Goal: Task Accomplishment & Management: Manage account settings

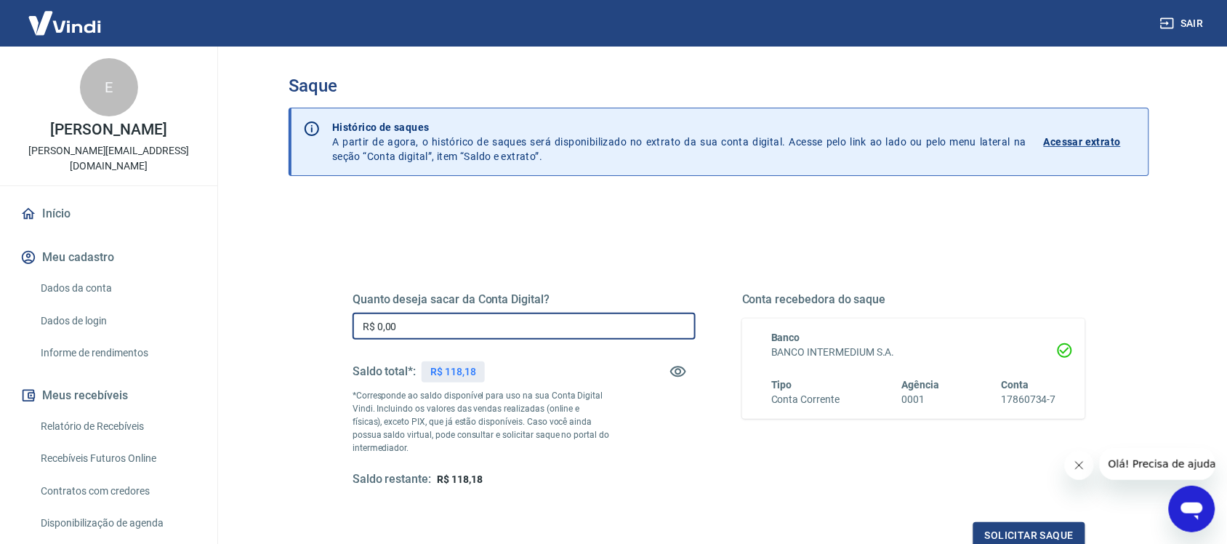
click at [462, 335] on input "R$ 0,00" at bounding box center [524, 326] width 343 height 27
type input "R$ 118,18"
click at [1020, 526] on button "Solicitar saque" at bounding box center [1030, 535] width 112 height 27
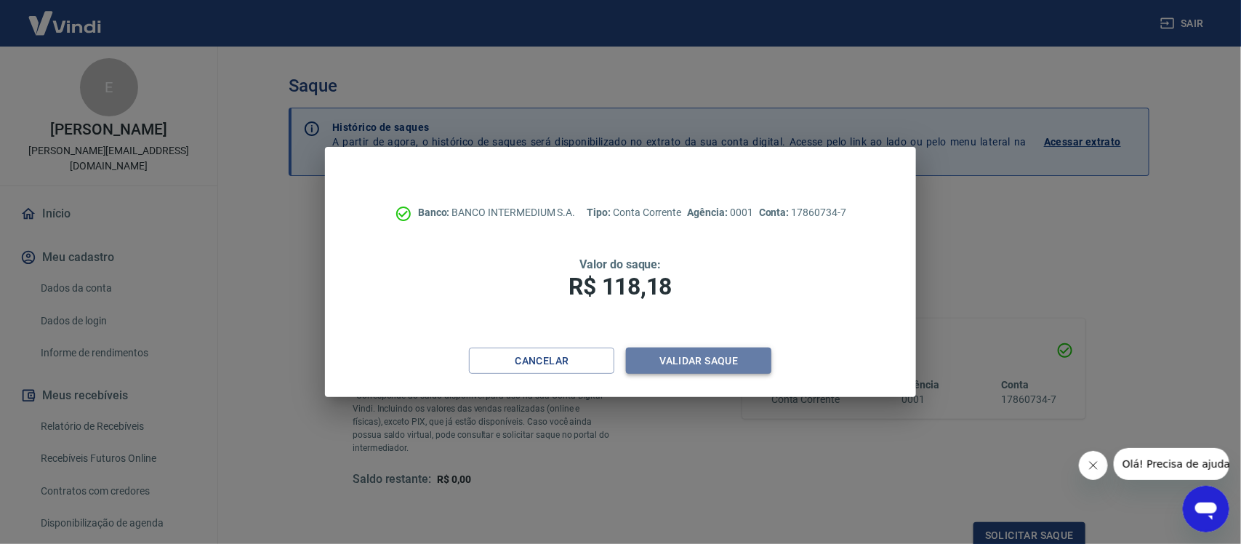
click at [705, 351] on button "Validar saque" at bounding box center [698, 361] width 145 height 27
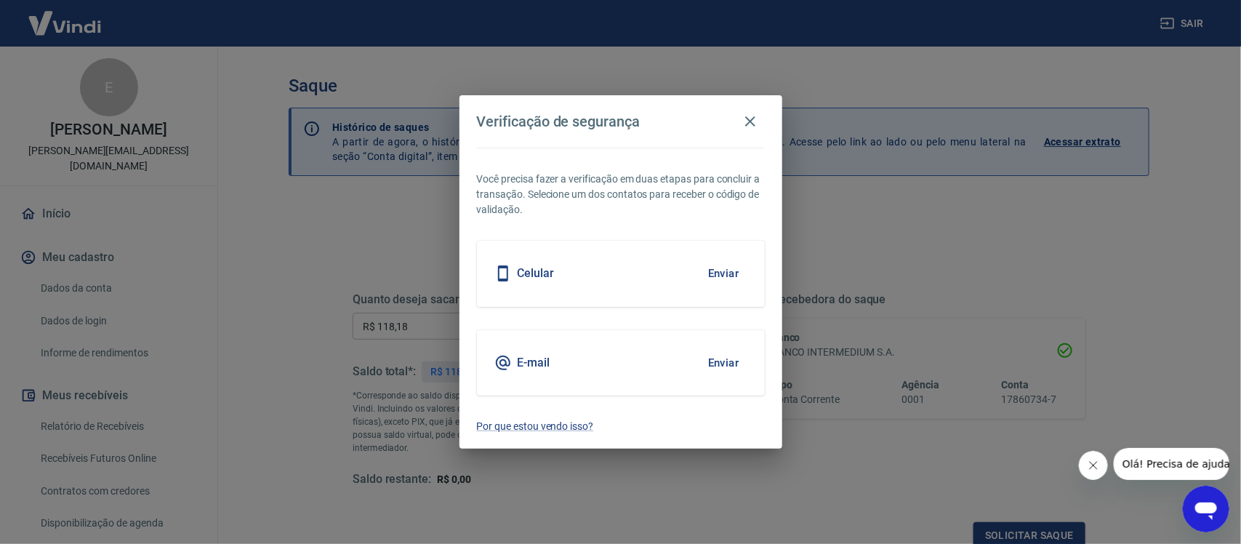
scroll to position [4, 0]
click at [715, 361] on button "Enviar" at bounding box center [723, 363] width 47 height 31
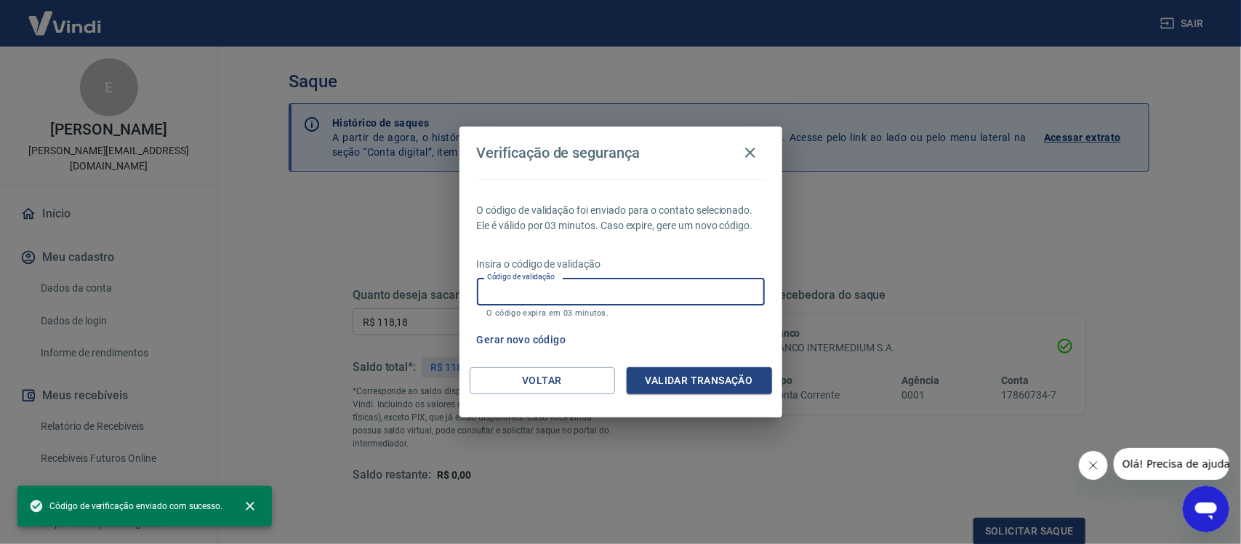
click at [667, 296] on input "Código de validação" at bounding box center [621, 291] width 288 height 27
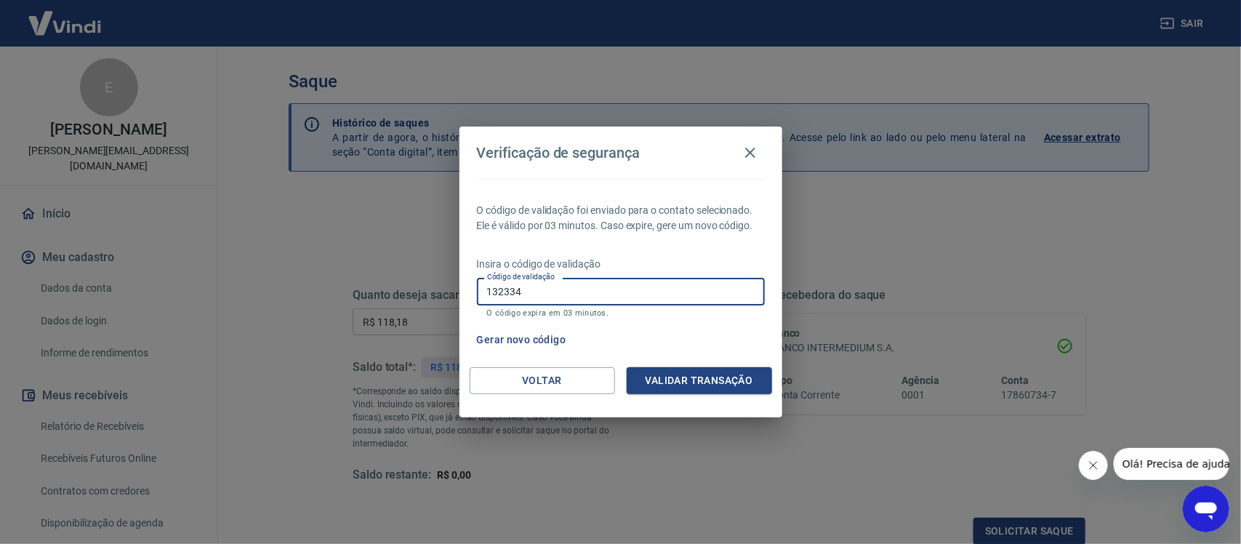
type input "132334"
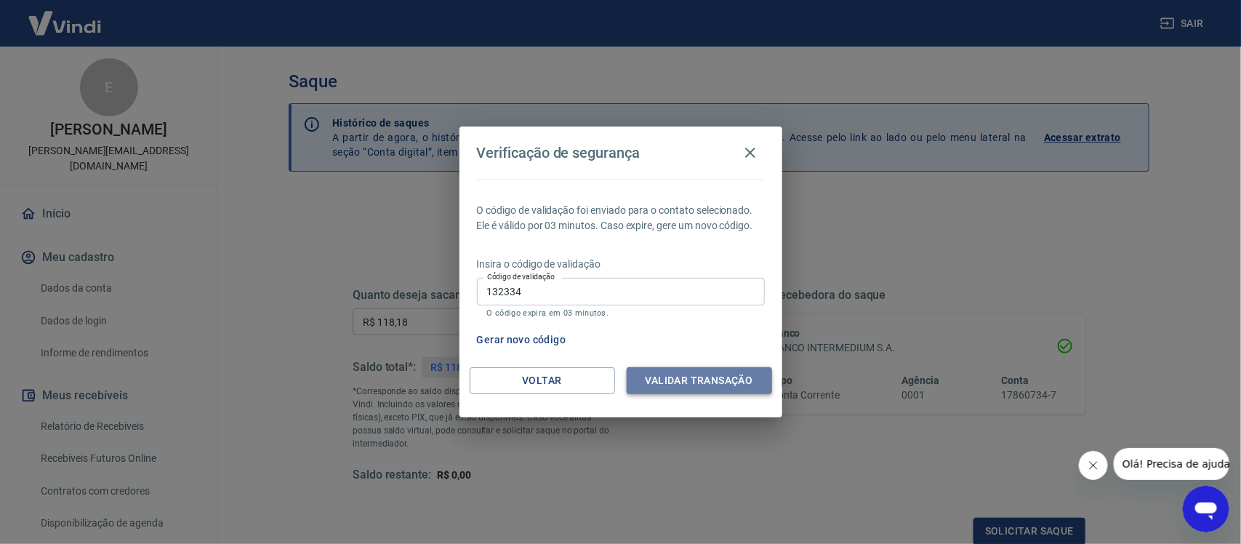
click at [713, 377] on button "Validar transação" at bounding box center [699, 380] width 145 height 27
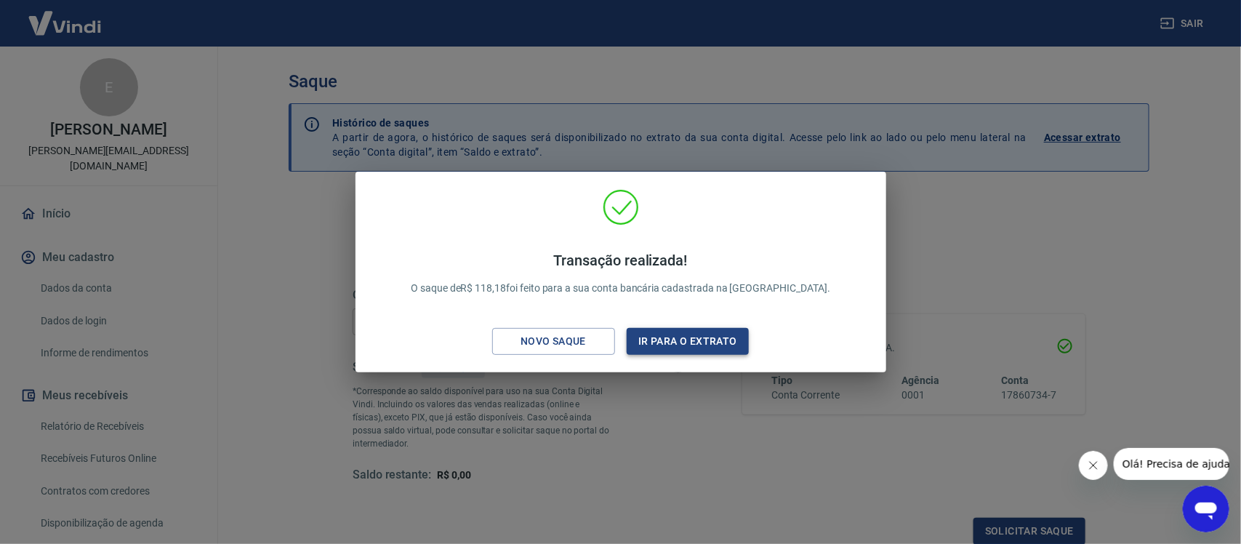
click at [728, 332] on button "Ir para o extrato" at bounding box center [688, 341] width 123 height 27
